Goal: Task Accomplishment & Management: Manage account settings

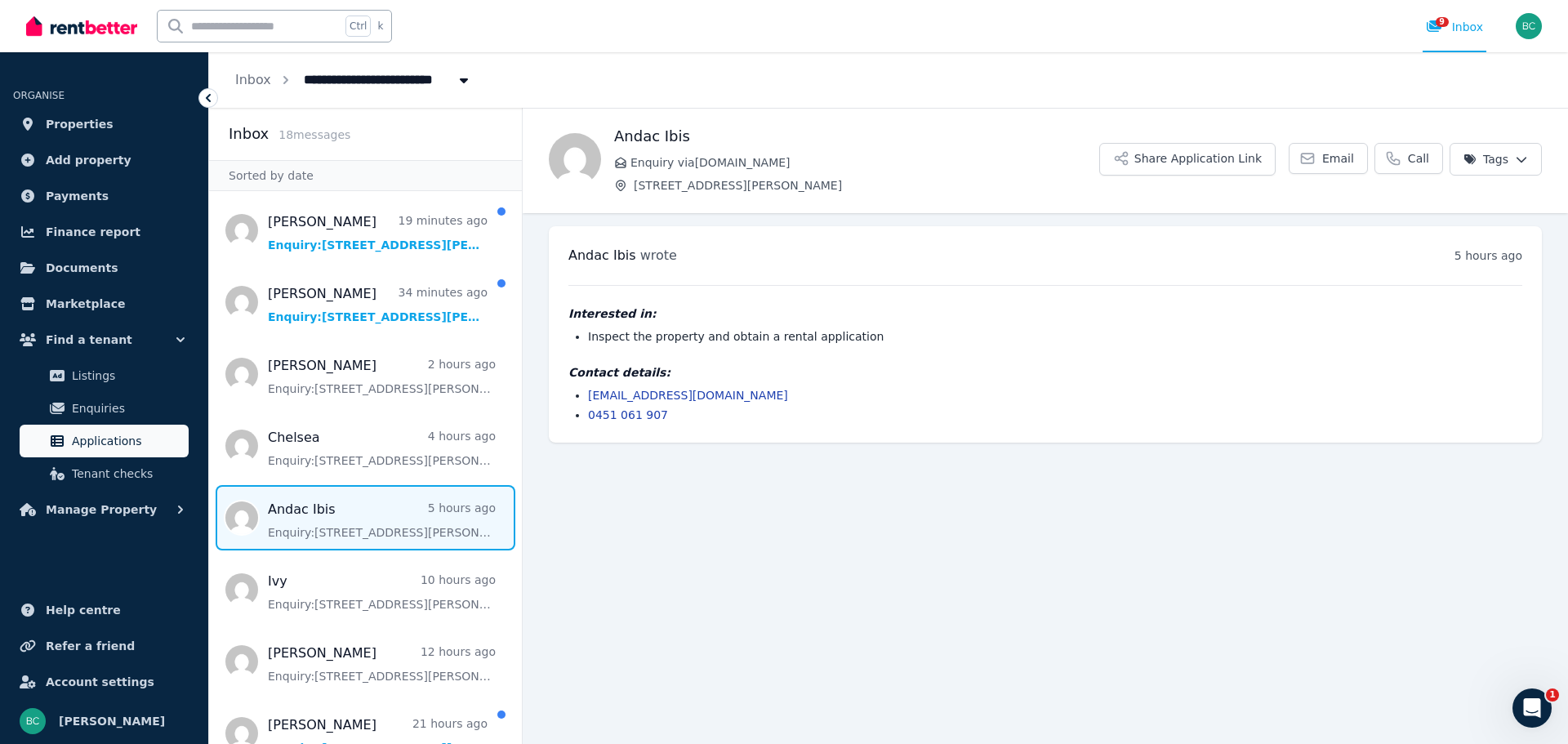
drag, startPoint x: 125, startPoint y: 453, endPoint x: 128, endPoint y: 442, distance: 11.4
click at [125, 452] on link "Applications" at bounding box center [104, 441] width 169 height 32
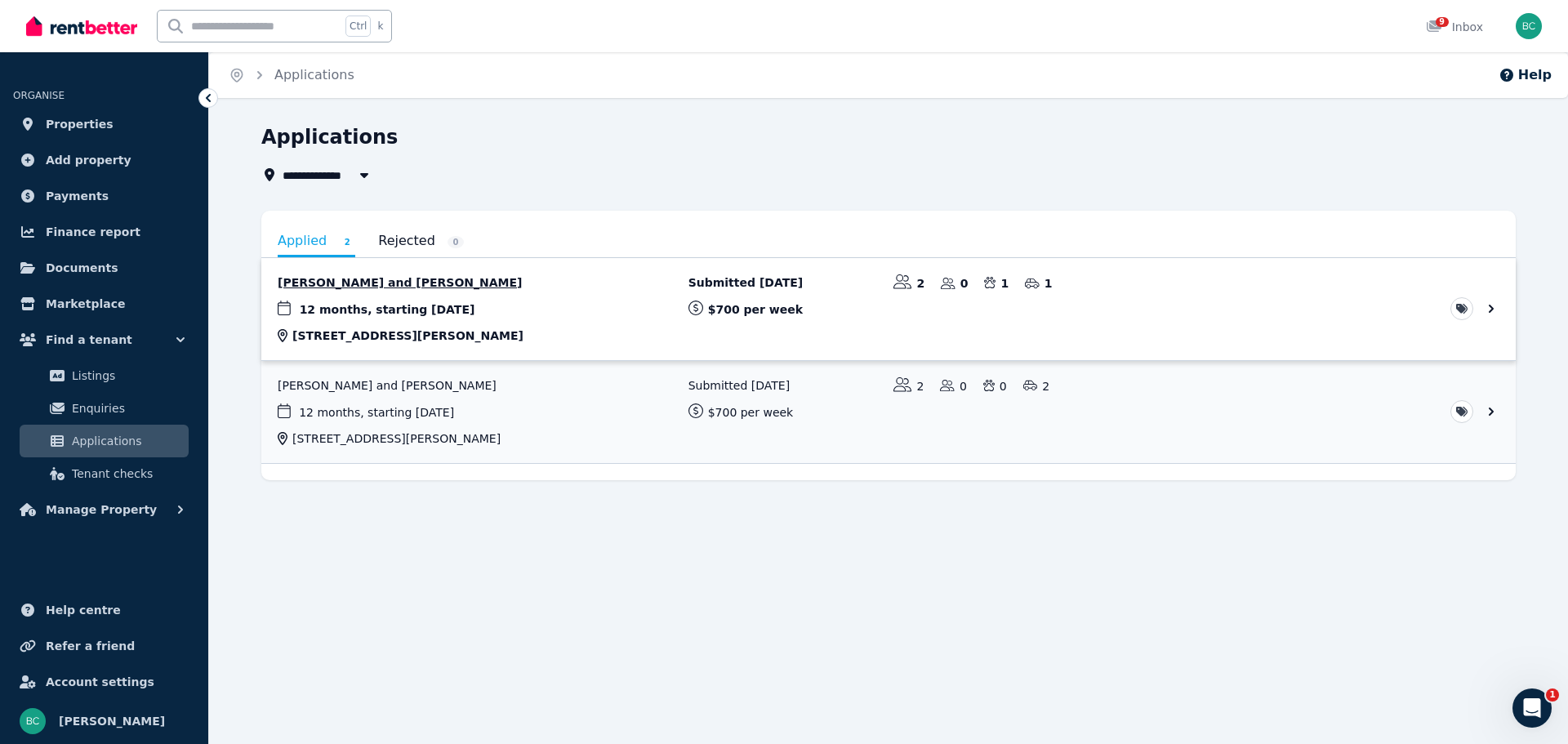
click at [843, 299] on link "View application: Miki Kobayashi and Junji Yasuda" at bounding box center [888, 309] width 1255 height 102
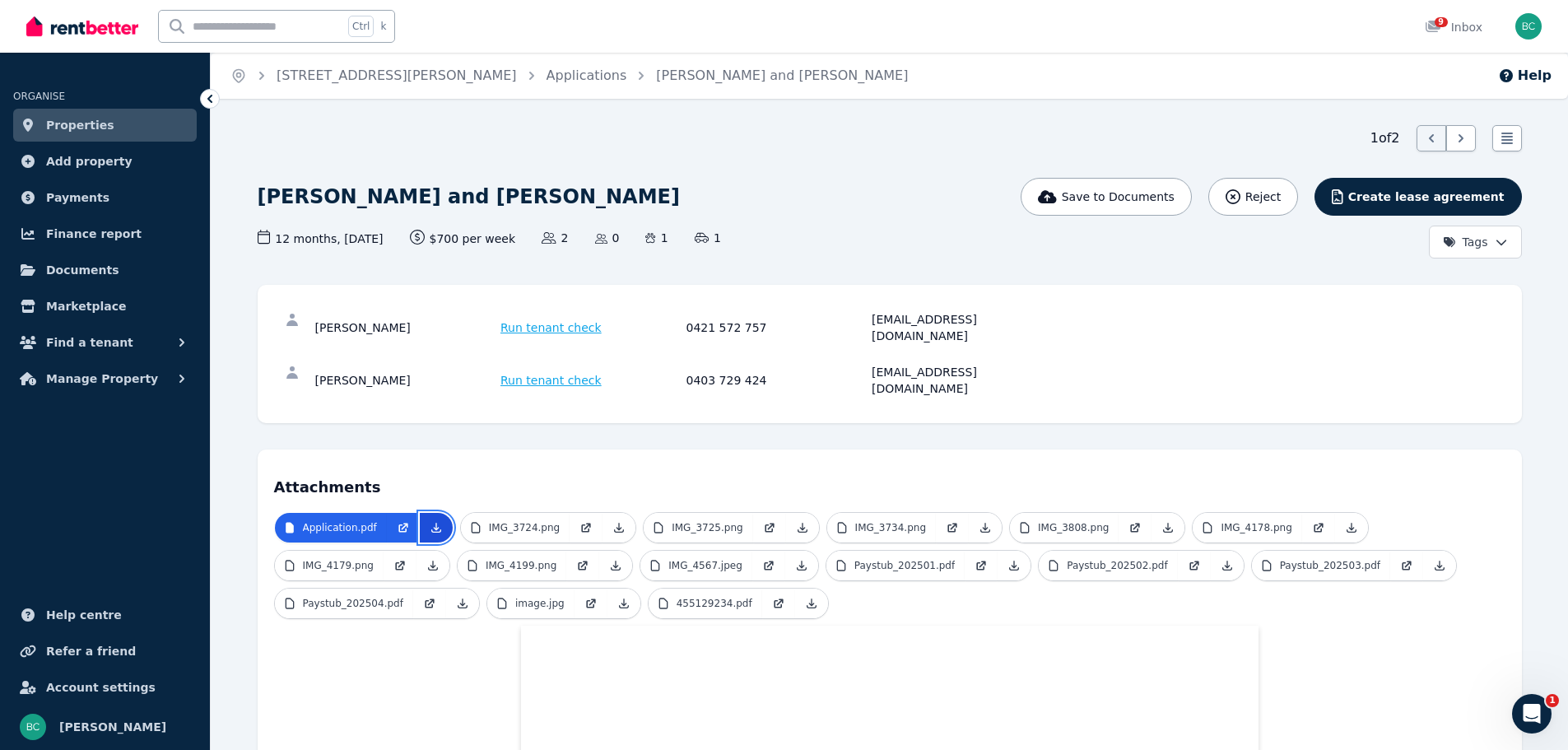
click at [430, 521] on icon at bounding box center [437, 528] width 13 height 13
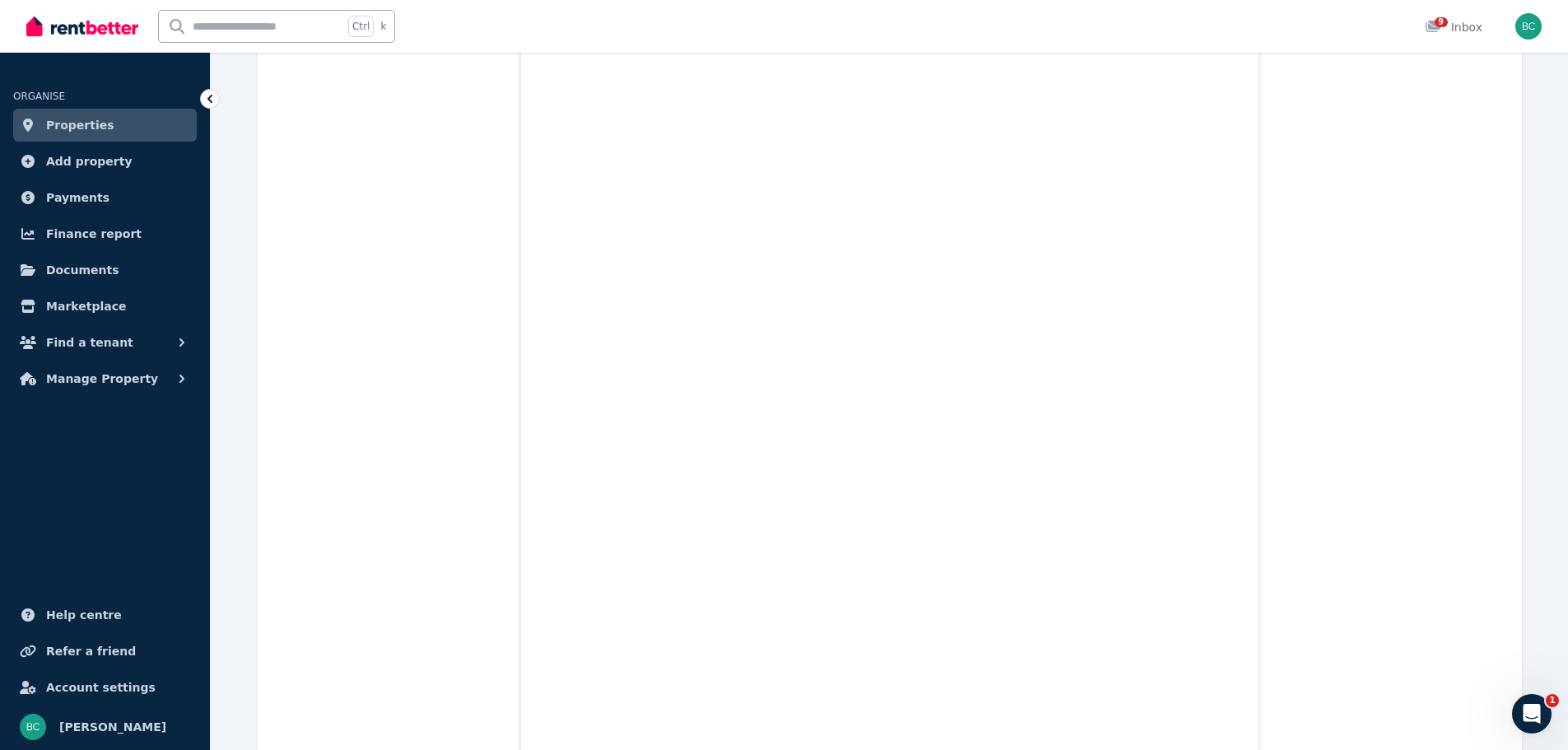
scroll to position [1976, 0]
